Goal: Contribute content

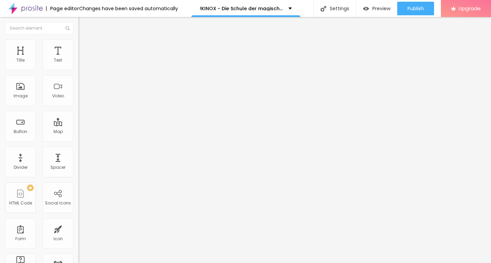
click at [78, 59] on span "Add image" at bounding box center [92, 56] width 28 height 6
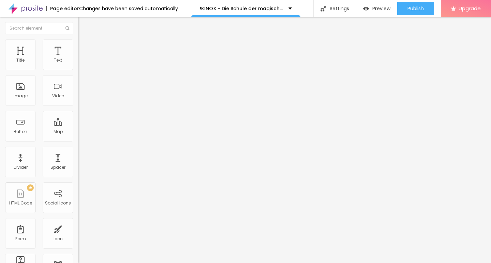
click at [78, 140] on input "https://" at bounding box center [119, 136] width 82 height 7
paste input "CINEVIBES.FUN/de/movie/1280525/school-of-magical-animals-4-alboo"
type input "https://CINEVIBES.FUN/de/movie/1280525/school-of-magical-animals-4-alboo"
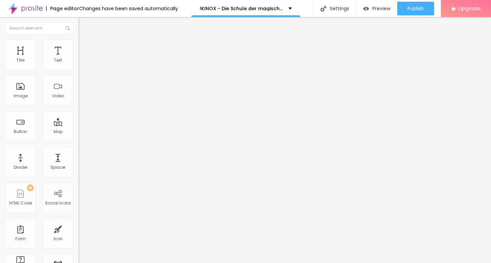
scroll to position [0, 0]
click at [78, 64] on input "Click me" at bounding box center [119, 60] width 82 height 7
paste input "KLICKEN SIE HIER ▶️ Die Schule der magischen Tiere 4 2025 [Kostenlos]"
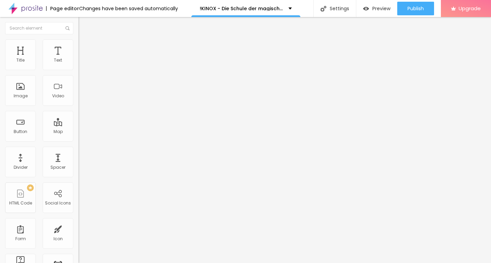
type input "KLICKEN SIE HIER ▶️ Die Schule der magischen Tiere 4 2025 [Kostenlos]"
click at [78, 140] on input "https://" at bounding box center [119, 137] width 82 height 7
paste input "CINEVIBES.FUN/de/movie/1280525/school-of-magical-animals-4-alboo"
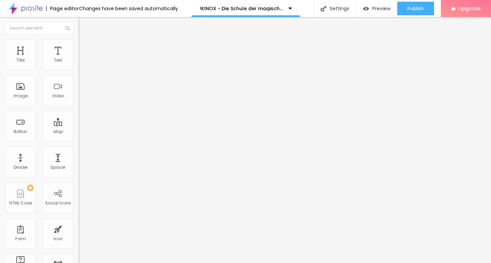
type input "https://CINEVIBES.FUN/de/movie/1280525/school-of-magical-animals-4-alboo"
click at [78, 64] on input "KLICKEN SIE HIER ▶️ Die Schule der magischen Tiere 4 2025 [Kostenlos]" at bounding box center [119, 60] width 82 height 7
click at [78, 81] on img at bounding box center [80, 79] width 5 height 5
click at [78, 64] on input "Click me" at bounding box center [119, 60] width 82 height 7
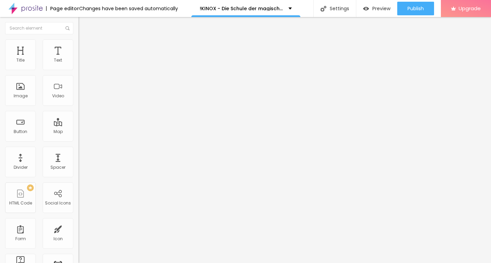
click at [78, 64] on input "Click me" at bounding box center [119, 60] width 82 height 7
paste input "KLICKEN SIE HIER ▶️ Die Schule der magischen Tiere 4 2025 Deutsch [1080p]"
type input "KLICKEN SIE HIER ▶️ Die Schule der magischen Tiere 4 2025 Deutsch [1080p]"
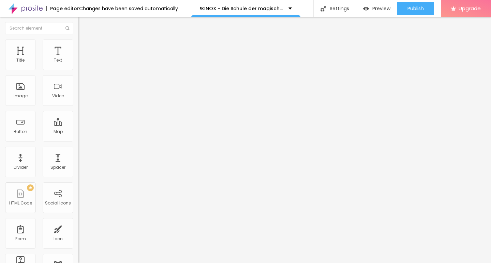
click at [78, 140] on input "https://" at bounding box center [119, 137] width 82 height 7
paste input "CINEVIBES.FUN/de/movie/1280525/school-of-magical-animals-4-alboo"
type input "https://CINEVIBES.FUN/de/movie/1280525/school-of-magical-animals-4-alboo"
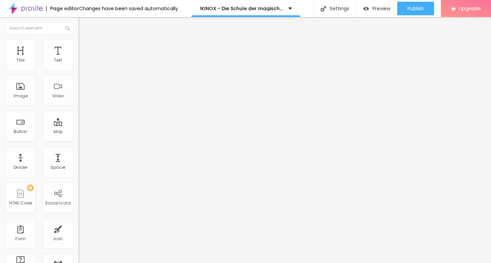
click at [78, 64] on input "KLICKEN SIE HIER ▶️ Die Schule der magischen Tiere 4 2025 Deutsch [1080p]" at bounding box center [119, 60] width 82 height 7
click at [78, 82] on div at bounding box center [117, 79] width 78 height 5
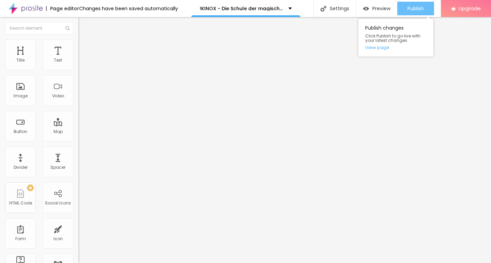
click at [425, 5] on button "Publish" at bounding box center [415, 9] width 37 height 14
click at [377, 49] on link "View page" at bounding box center [395, 47] width 61 height 4
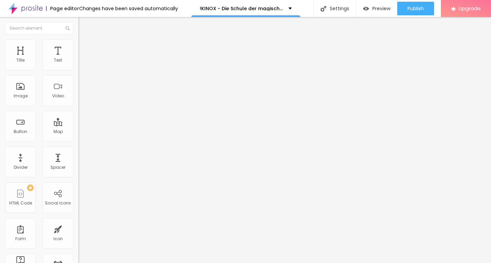
click at [34, 11] on img at bounding box center [26, 8] width 34 height 17
